Goal: Information Seeking & Learning: Learn about a topic

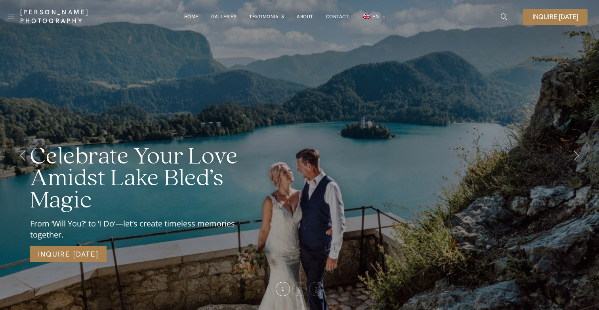
click at [227, 13] on link "Galleries" at bounding box center [224, 17] width 26 height 16
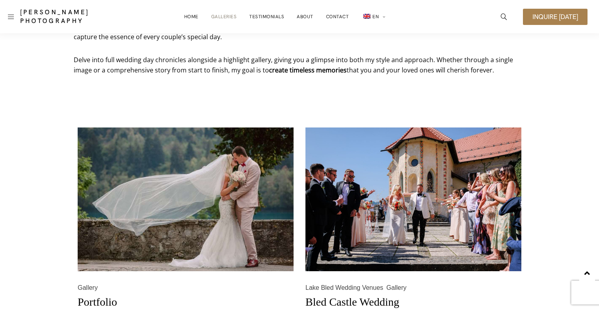
scroll to position [265, 0]
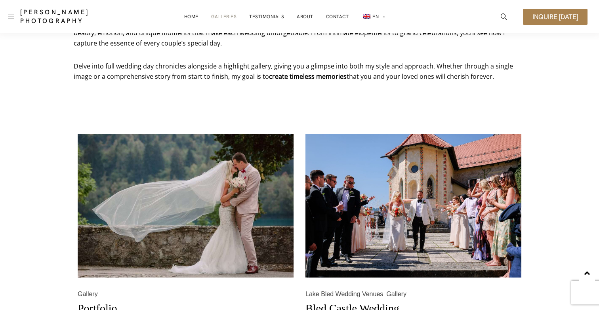
click at [108, 230] on img at bounding box center [186, 206] width 216 height 144
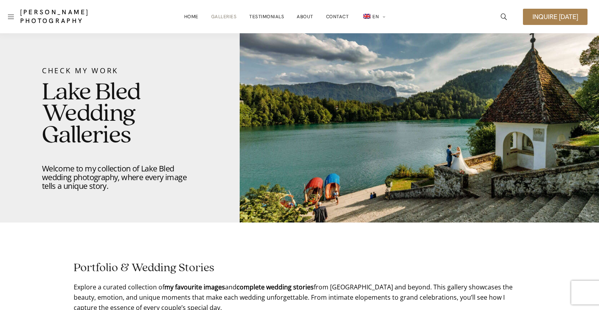
scroll to position [0, 0]
click at [217, 13] on link "Galleries" at bounding box center [224, 17] width 26 height 16
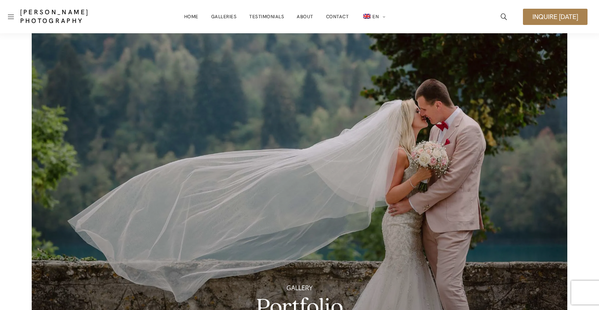
scroll to position [0, 0]
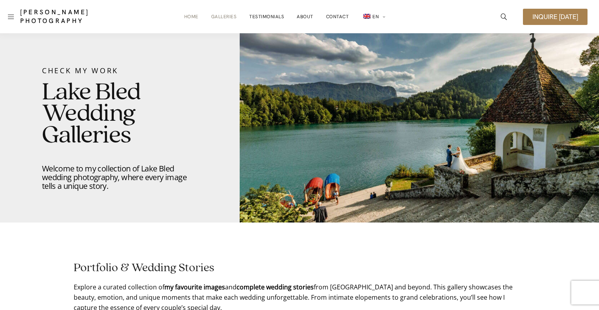
click at [195, 14] on link "Home" at bounding box center [191, 17] width 14 height 16
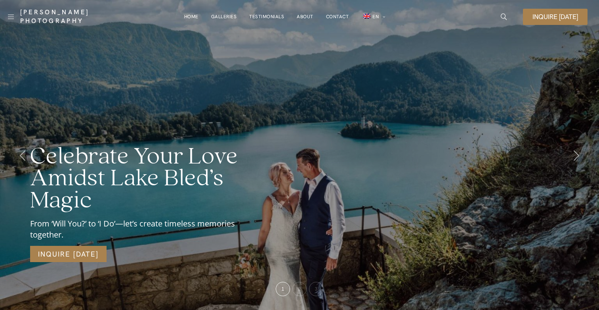
click at [265, 19] on link "Testimonials" at bounding box center [266, 17] width 35 height 16
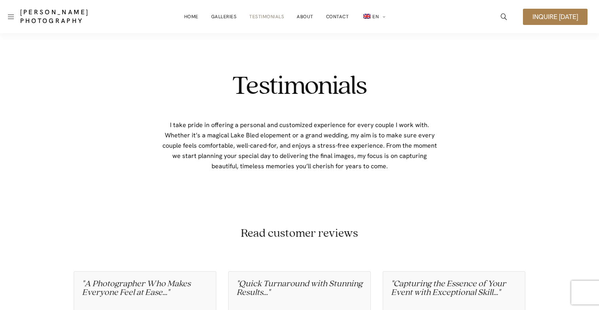
click at [8, 17] on div "[PERSON_NAME] Photography" at bounding box center [63, 16] width 118 height 25
click at [12, 15] on link at bounding box center [11, 16] width 6 height 11
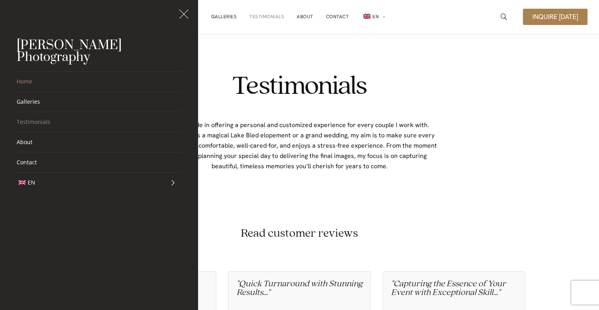
click at [27, 73] on link "Home" at bounding box center [99, 82] width 165 height 20
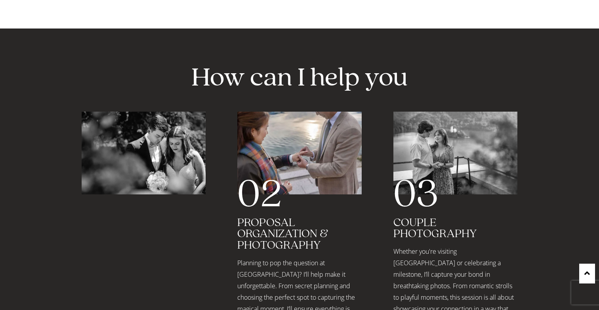
scroll to position [1200, 0]
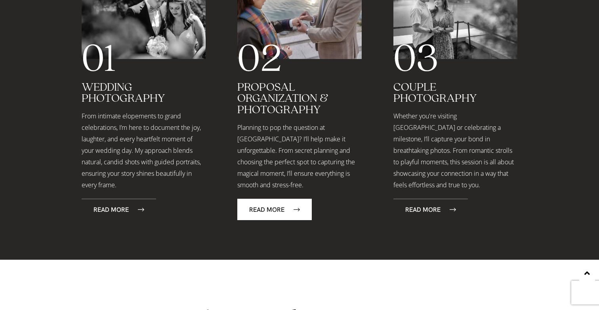
click at [281, 206] on span "Read More" at bounding box center [266, 209] width 35 height 7
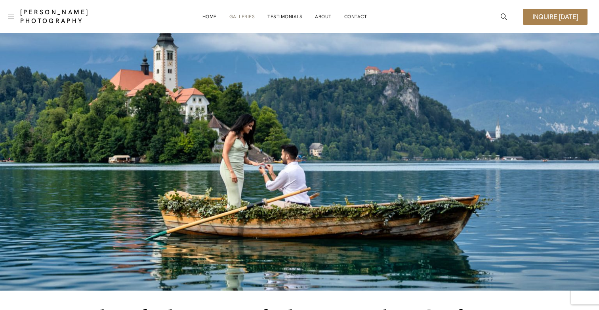
click at [242, 15] on link "Galleries" at bounding box center [242, 17] width 26 height 16
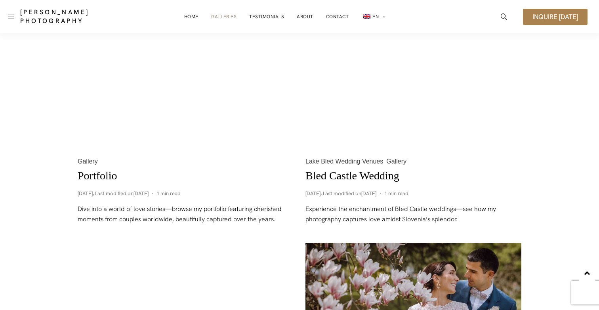
scroll to position [311, 0]
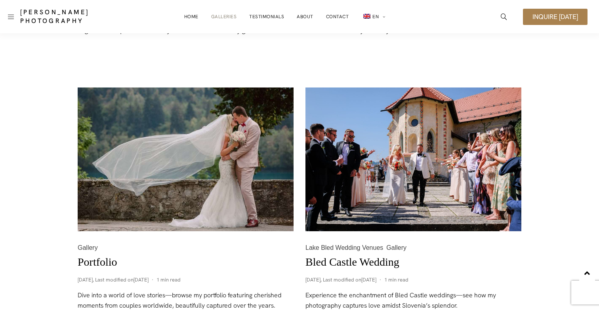
click at [386, 265] on link "Bled Castle Wedding" at bounding box center [352, 262] width 94 height 12
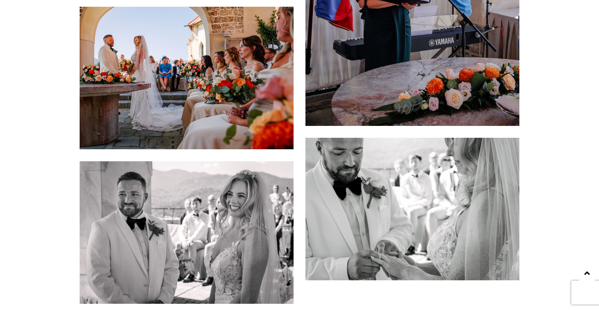
scroll to position [6323, 0]
